Goal: Task Accomplishment & Management: Use online tool/utility

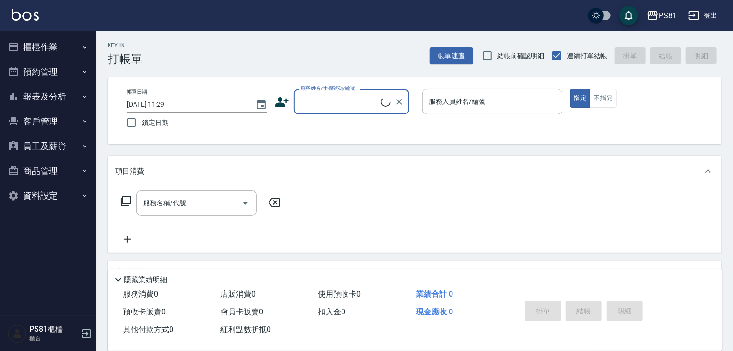
drag, startPoint x: 0, startPoint y: 0, endPoint x: 73, endPoint y: 49, distance: 88.3
click at [73, 49] on button "櫃檯作業" at bounding box center [48, 47] width 88 height 25
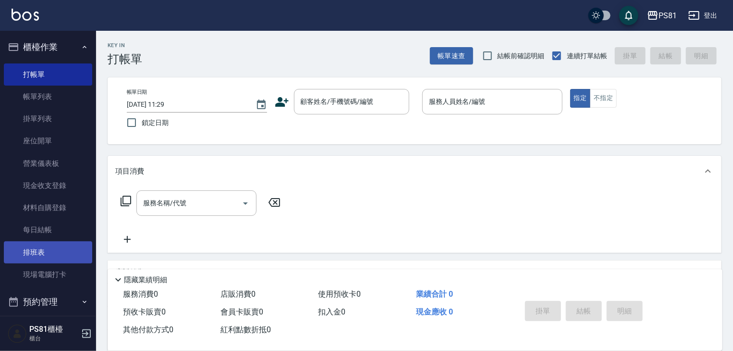
click at [70, 249] on link "排班表" at bounding box center [48, 252] width 88 height 22
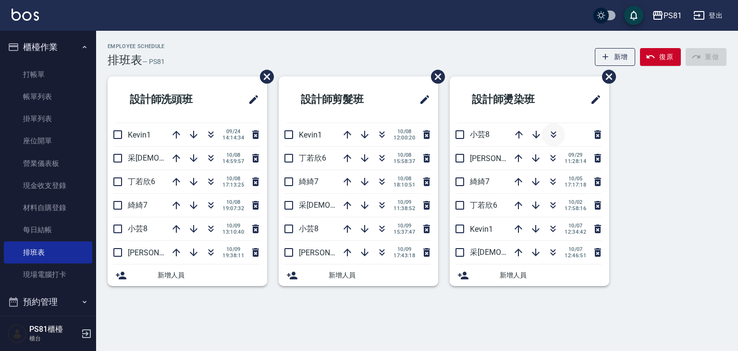
click at [557, 136] on icon "button" at bounding box center [554, 135] width 12 height 12
click at [379, 228] on icon "button" at bounding box center [382, 229] width 12 height 12
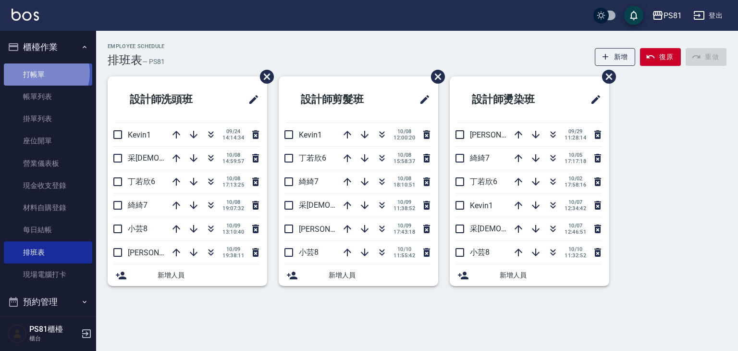
click at [42, 73] on link "打帳單" at bounding box center [48, 74] width 88 height 22
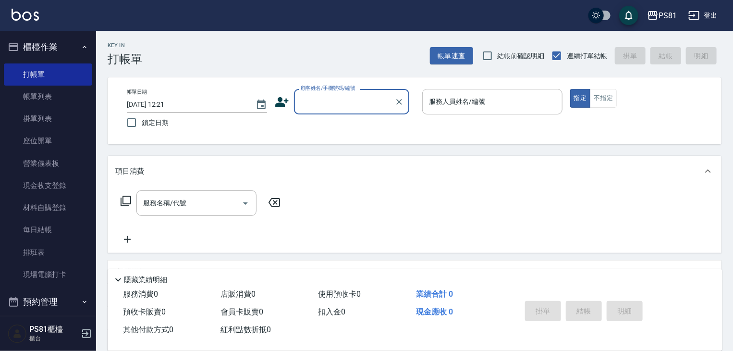
click at [336, 98] on input "顧客姓名/手機號碼/編號" at bounding box center [344, 101] width 92 height 17
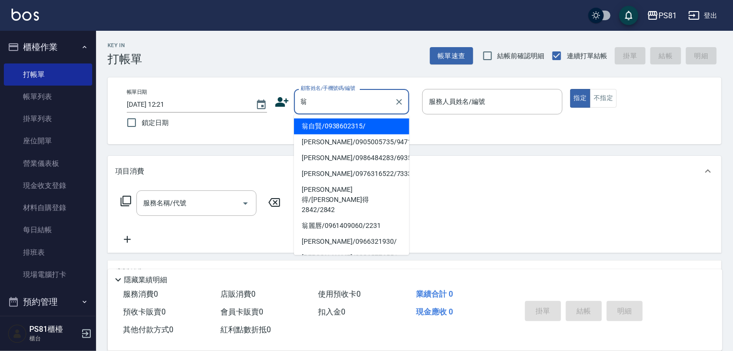
click at [329, 126] on li "翁自賢/0938602315/" at bounding box center [351, 126] width 115 height 16
type input "翁自賢/0938602315/"
type input "小芸-8"
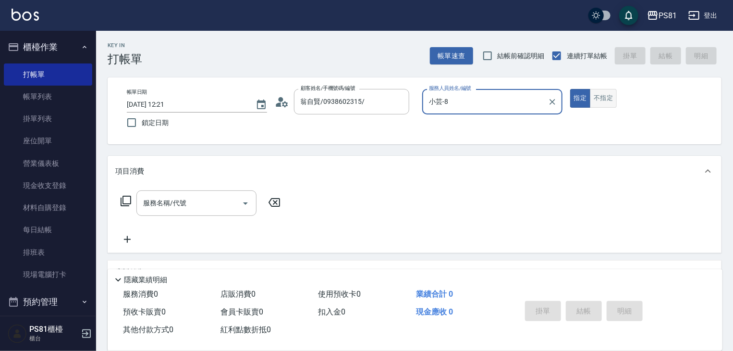
drag, startPoint x: 607, startPoint y: 98, endPoint x: 600, endPoint y: 100, distance: 7.8
click at [605, 98] on button "不指定" at bounding box center [603, 98] width 27 height 19
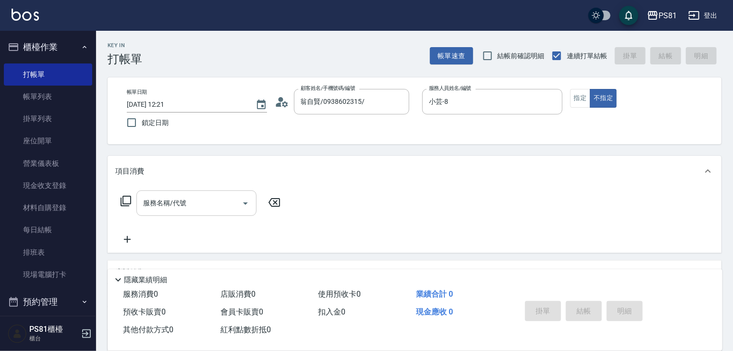
click at [216, 200] on input "服務名稱/代號" at bounding box center [189, 203] width 97 height 17
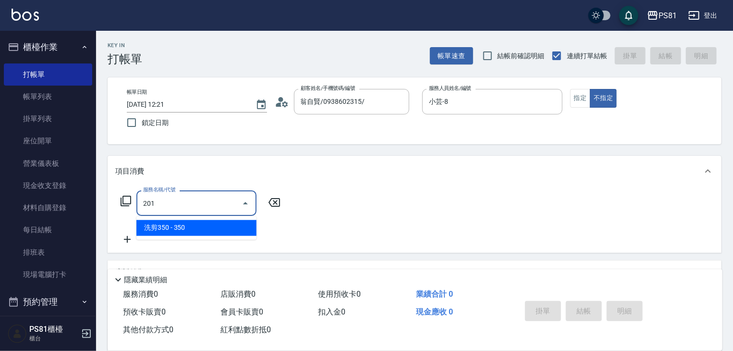
type input "洗剪350(201)"
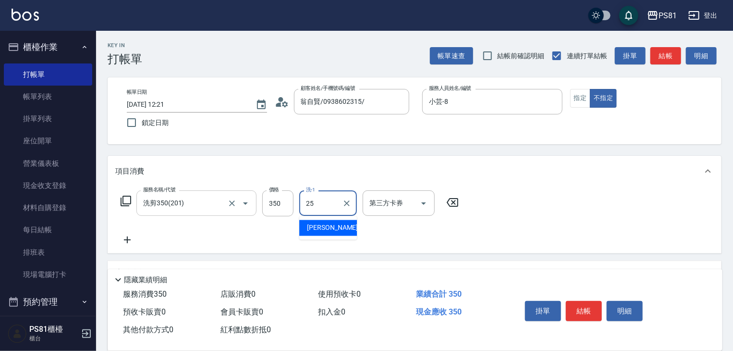
type input "妮可-25"
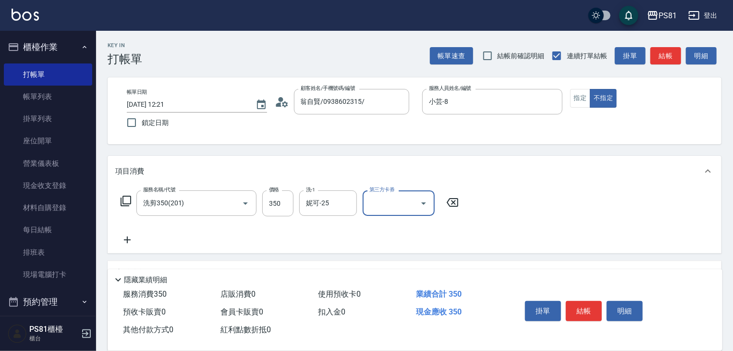
click at [594, 306] on button "結帳" at bounding box center [584, 311] width 36 height 20
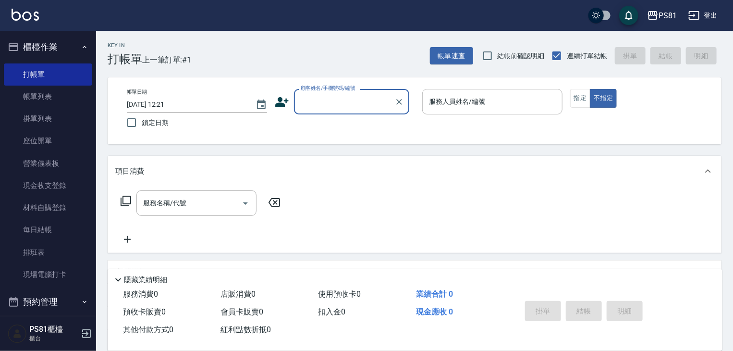
drag, startPoint x: 717, startPoint y: 228, endPoint x: 714, endPoint y: 236, distance: 8.7
click at [714, 236] on div "服務名稱/代號 服務名稱/代號" at bounding box center [415, 219] width 614 height 66
drag, startPoint x: 713, startPoint y: 203, endPoint x: 680, endPoint y: 178, distance: 41.1
click at [668, 196] on div "服務名稱/代號 服務名稱/代號" at bounding box center [415, 219] width 614 height 66
drag, startPoint x: 676, startPoint y: 157, endPoint x: 609, endPoint y: 122, distance: 75.2
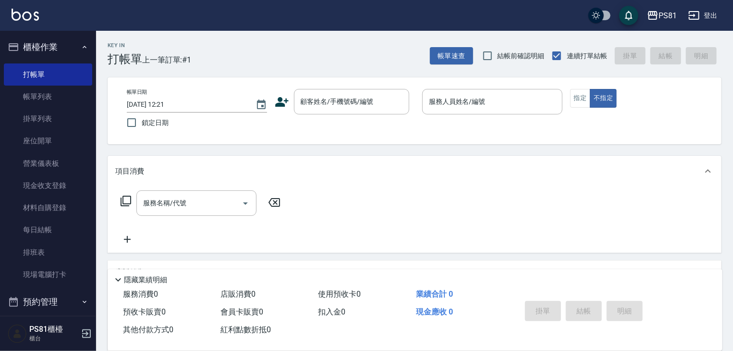
click at [515, 131] on div "Key In 打帳單 上一筆訂單:#1 帳單速查 結帳前確認明細 連續打單結帳 掛單 結帳 明細 帳單日期 [DATE] 12:21 鎖定日期 顧客姓名/手機…" at bounding box center [414, 249] width 637 height 436
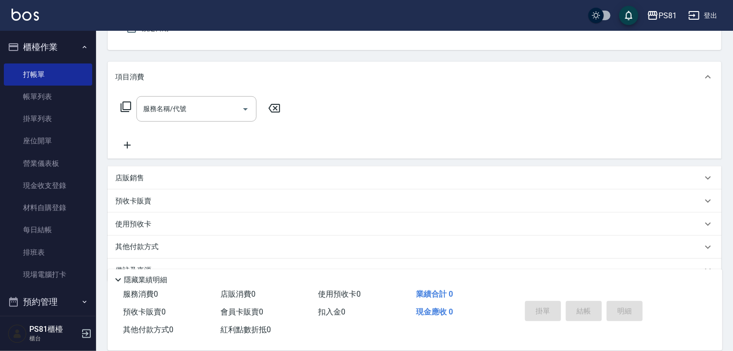
scroll to position [96, 0]
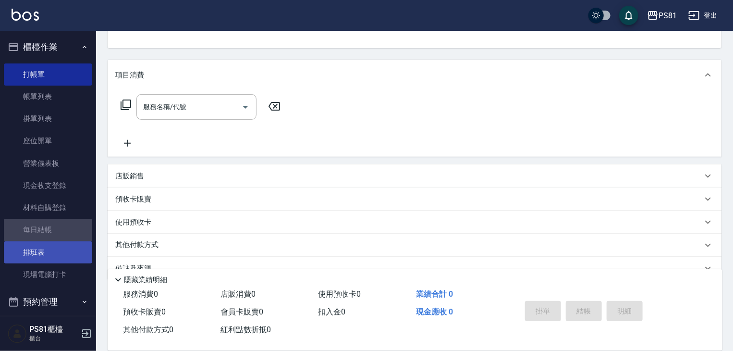
click at [61, 240] on link "每日結帳" at bounding box center [48, 230] width 88 height 22
